Goal: Information Seeking & Learning: Learn about a topic

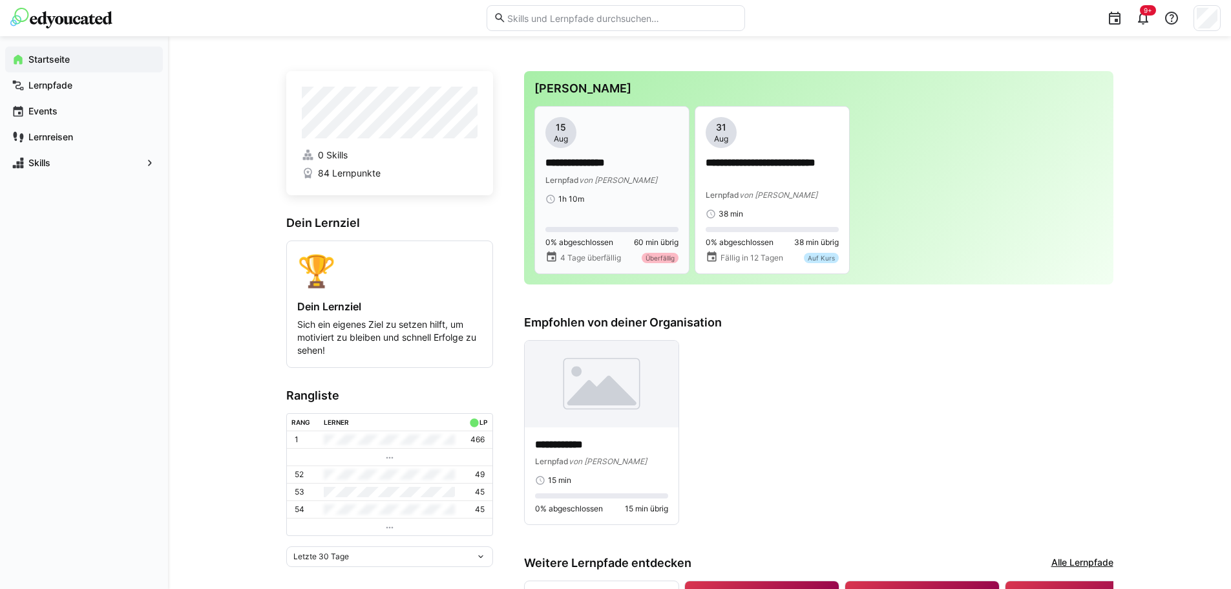
click at [584, 194] on div "1h 10m" at bounding box center [611, 199] width 133 height 10
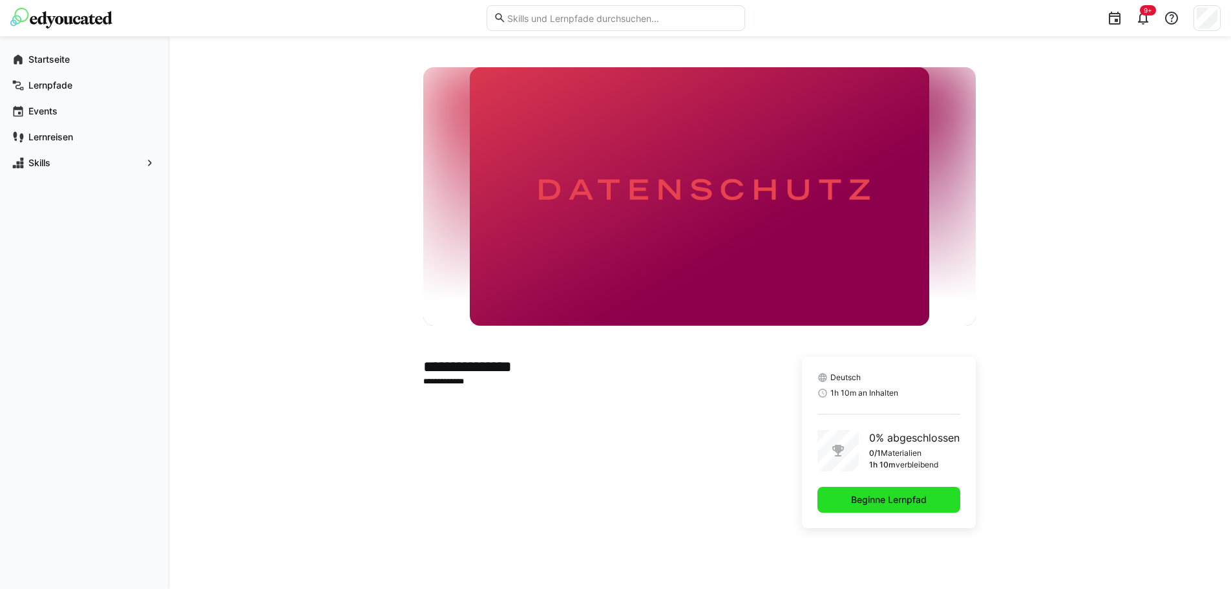
click at [860, 490] on span "Beginne Lernpfad" at bounding box center [888, 500] width 143 height 26
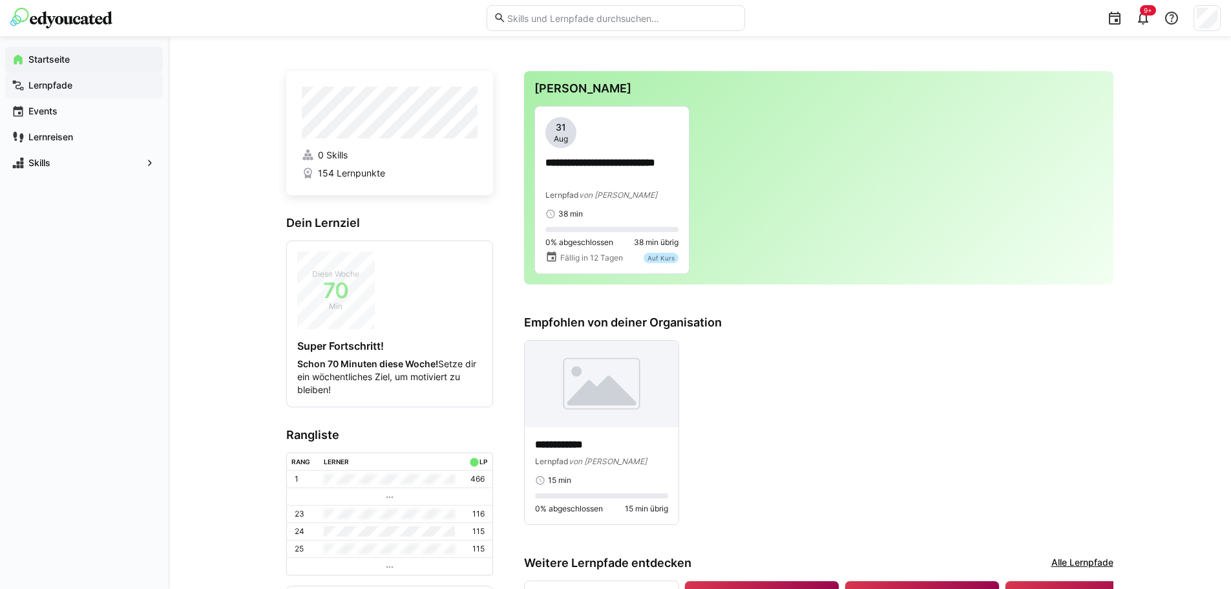
click at [0, 0] on app-navigation-label "Lernpfade" at bounding box center [0, 0] width 0 height 0
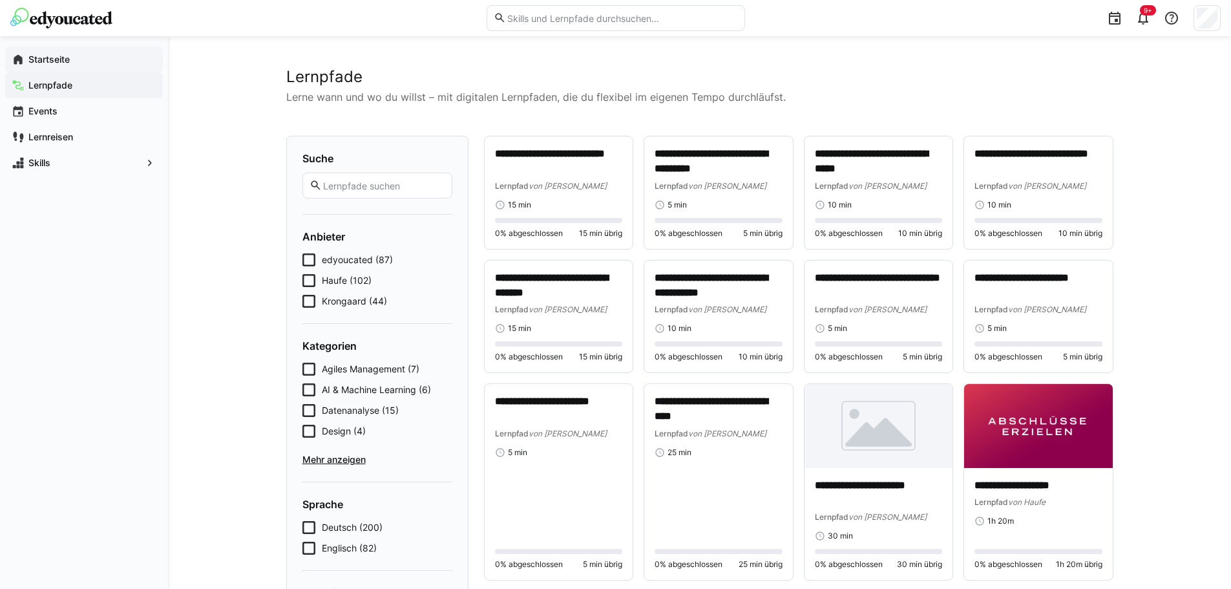
click at [43, 67] on div "Startseite" at bounding box center [84, 60] width 158 height 26
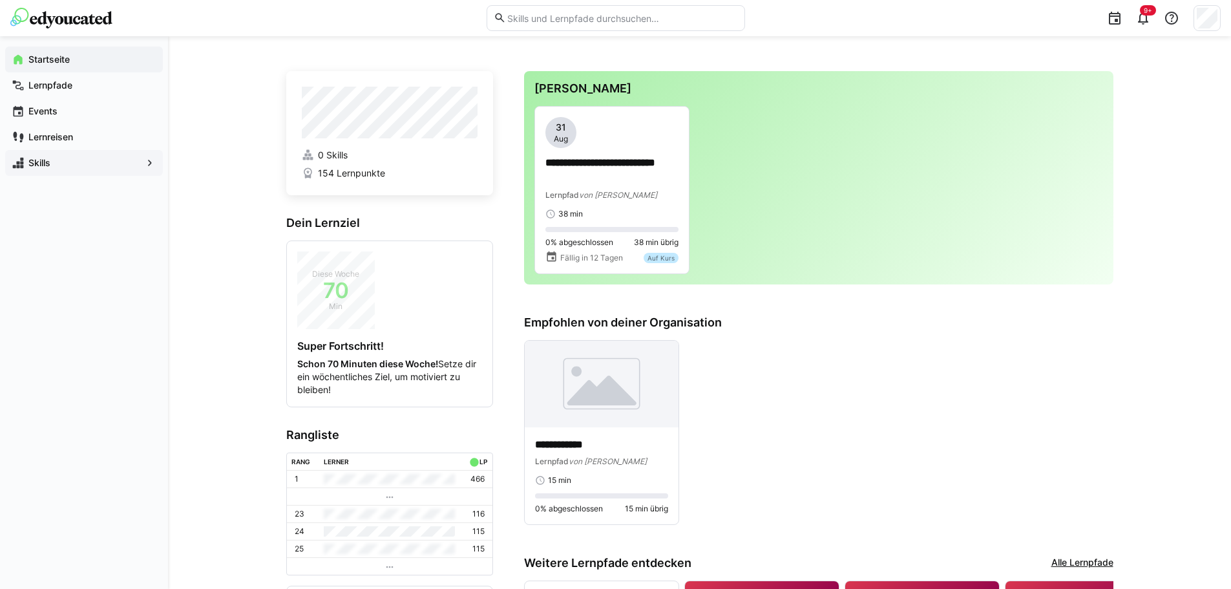
click at [146, 164] on eds-icon at bounding box center [149, 162] width 13 height 13
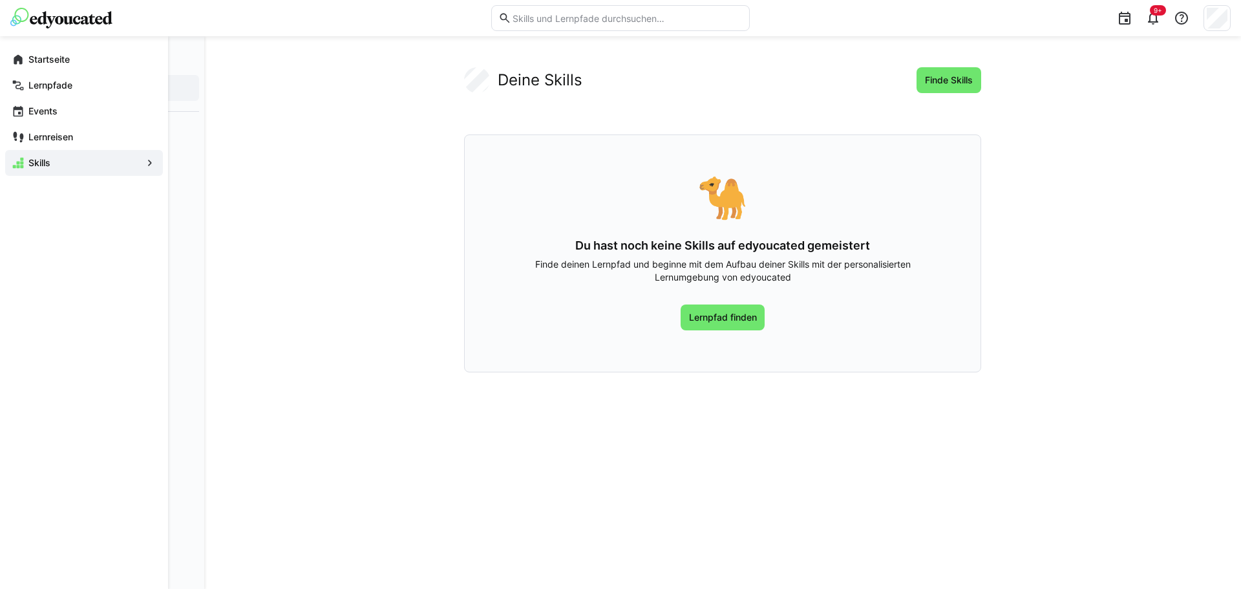
click at [149, 162] on eds-icon at bounding box center [149, 162] width 13 height 13
click at [71, 110] on span "Events" at bounding box center [91, 111] width 130 height 13
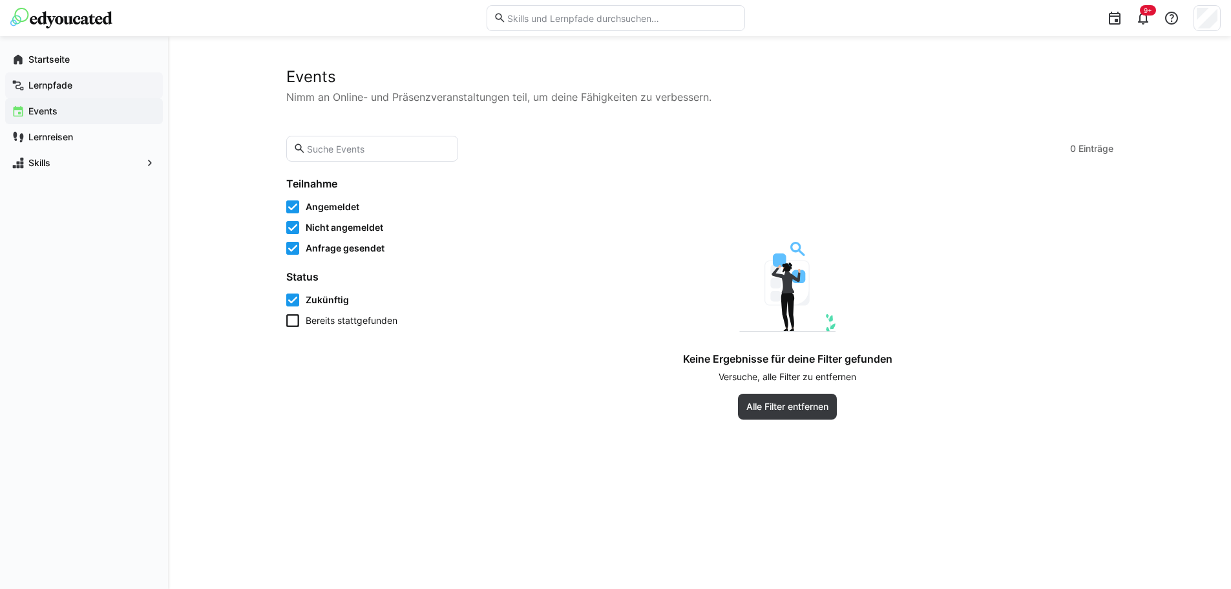
click at [0, 0] on app-navigation-label "Lernpfade" at bounding box center [0, 0] width 0 height 0
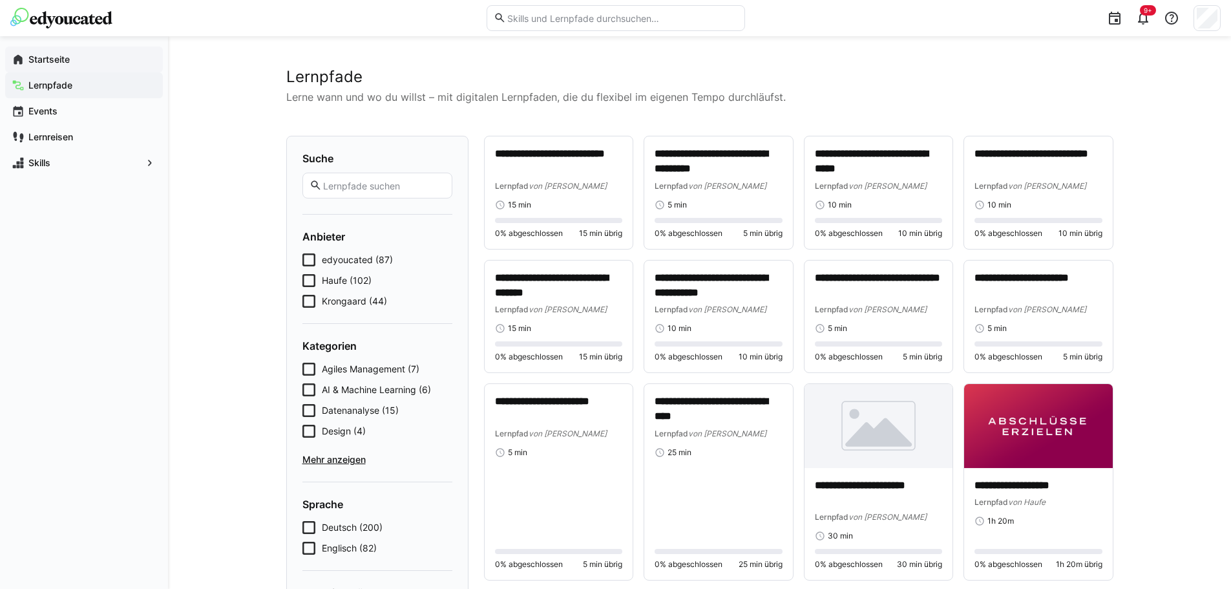
click at [54, 66] on div "Startseite" at bounding box center [84, 60] width 158 height 26
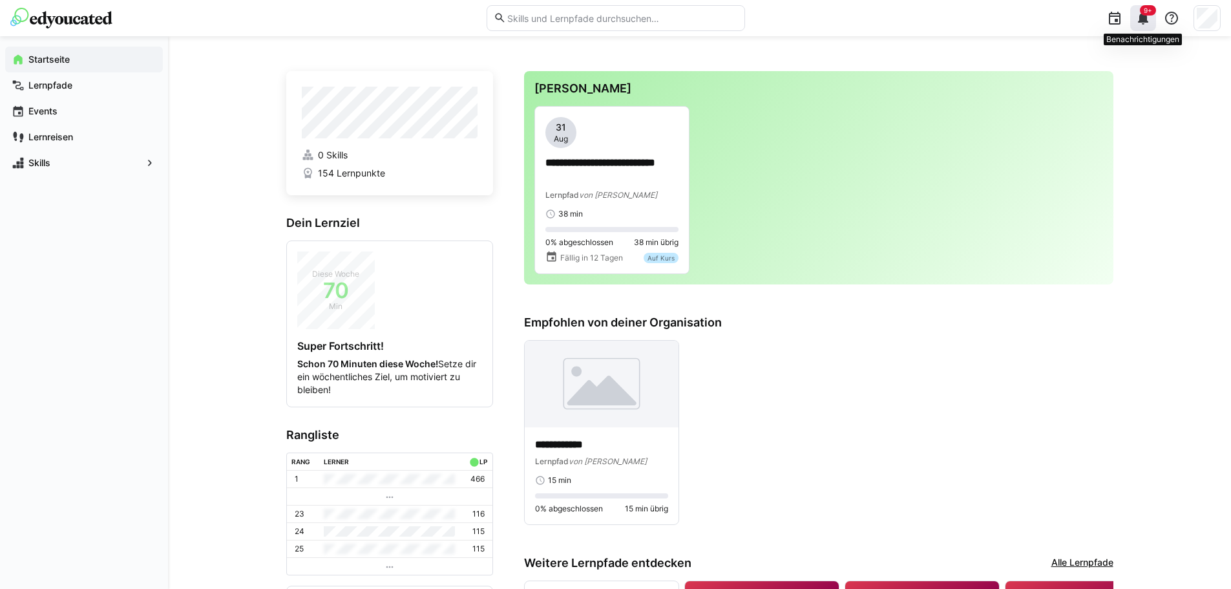
click at [1138, 20] on eds-icon at bounding box center [1143, 18] width 16 height 16
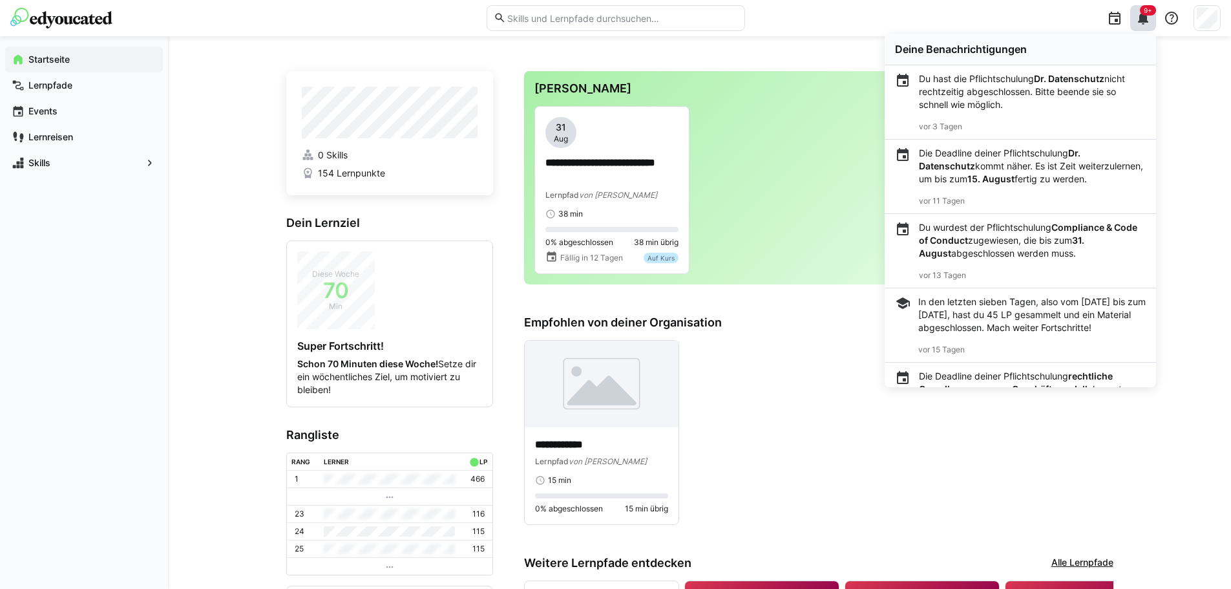
click at [1011, 174] on p "Die Deadline deiner Pflichtschulung Dr. Datenschutz kommt näher. Es ist Zeit we…" at bounding box center [1032, 166] width 227 height 39
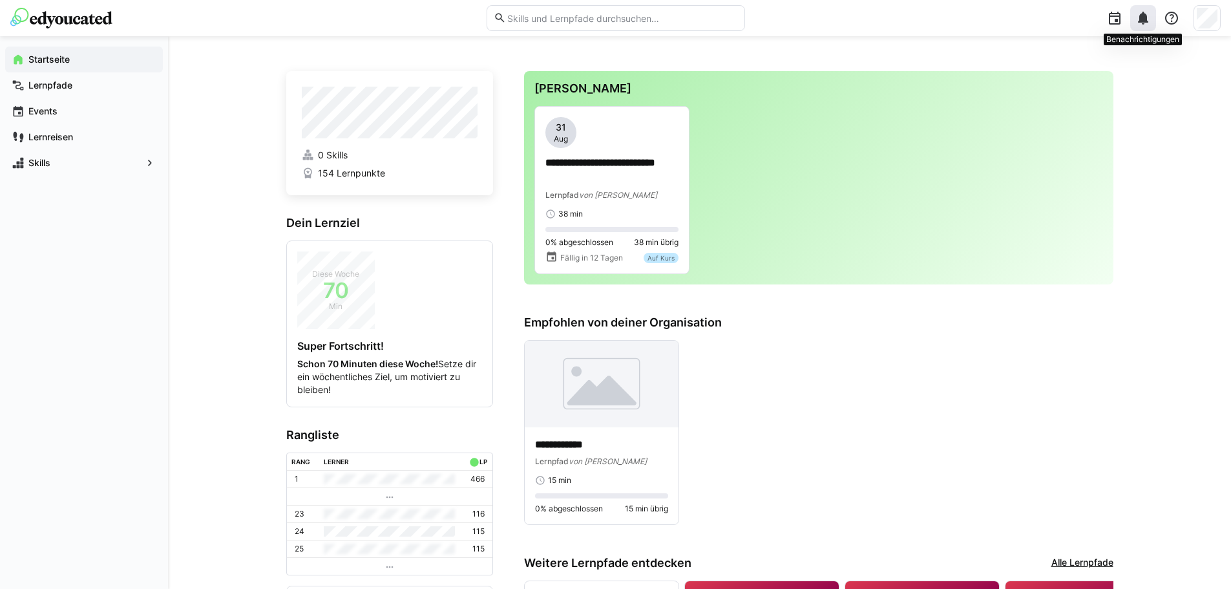
click at [1144, 19] on eds-icon at bounding box center [1143, 18] width 16 height 16
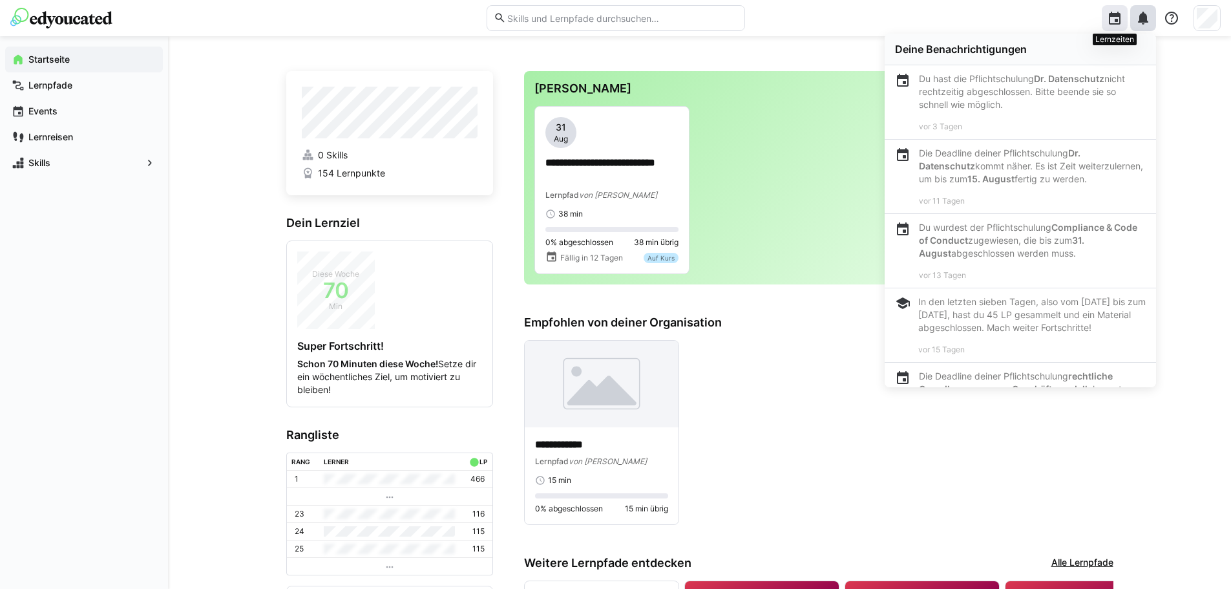
click at [1111, 14] on eds-icon at bounding box center [1115, 18] width 16 height 16
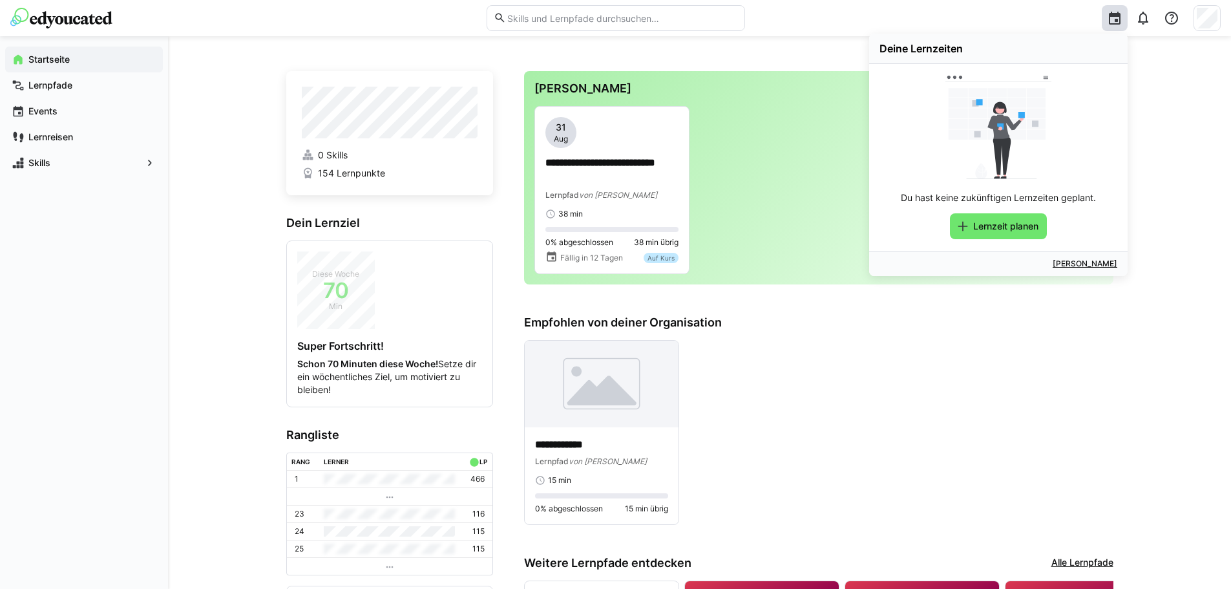
click at [969, 387] on div "**********" at bounding box center [818, 432] width 589 height 185
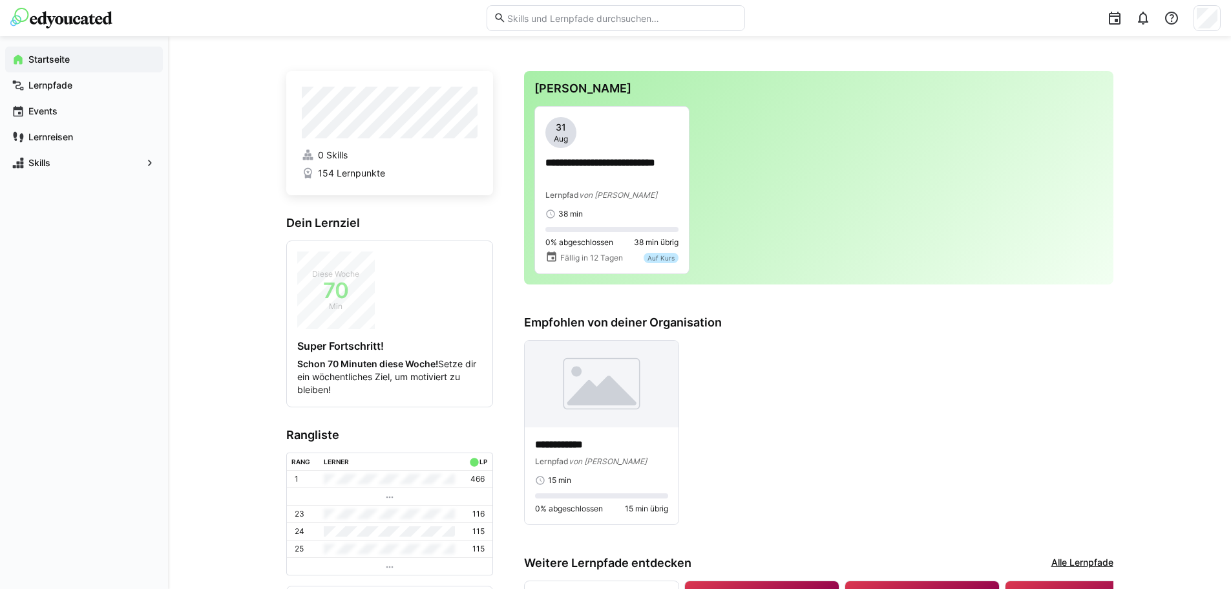
click at [560, 26] on eds-input at bounding box center [616, 18] width 258 height 26
click at [558, 19] on input "text" at bounding box center [621, 18] width 231 height 12
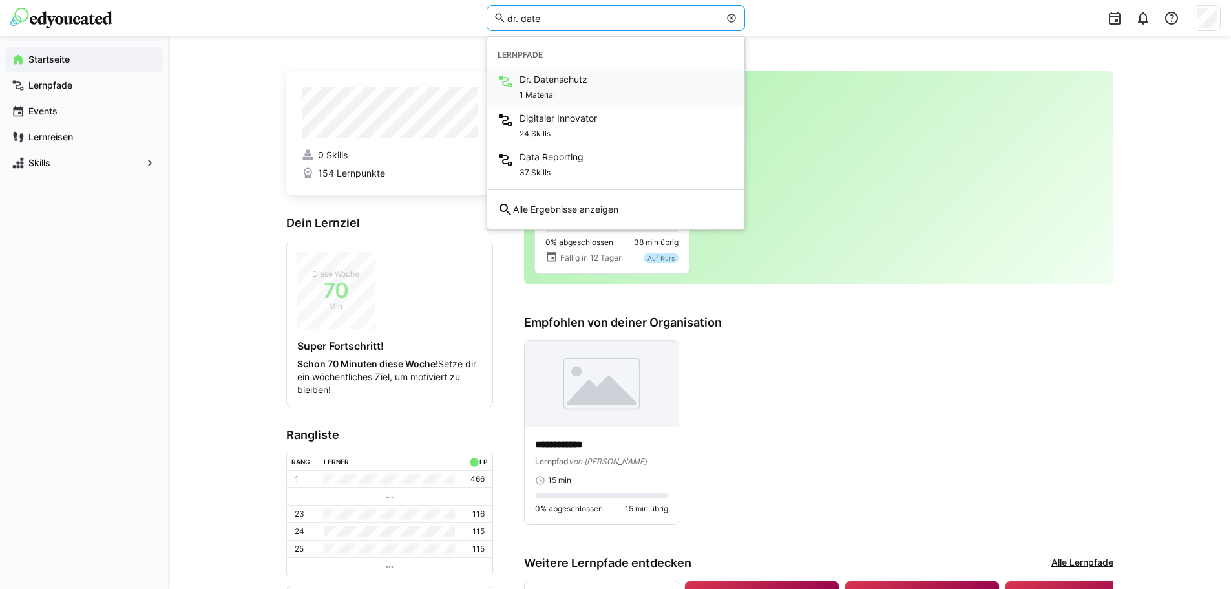
type input "dr. date"
click at [532, 86] on div "1 Material" at bounding box center [554, 94] width 68 height 16
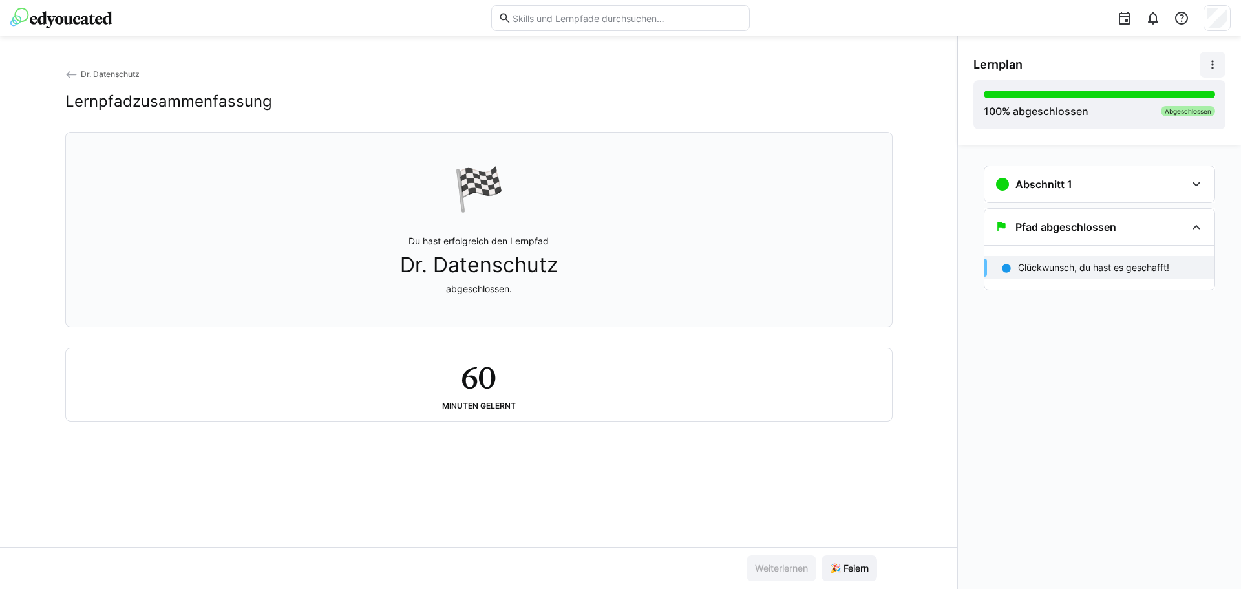
click at [1213, 62] on eds-icon at bounding box center [1212, 64] width 13 height 13
click at [1173, 101] on div "Details ansehen" at bounding box center [1168, 98] width 94 height 13
